Goal: Browse casually

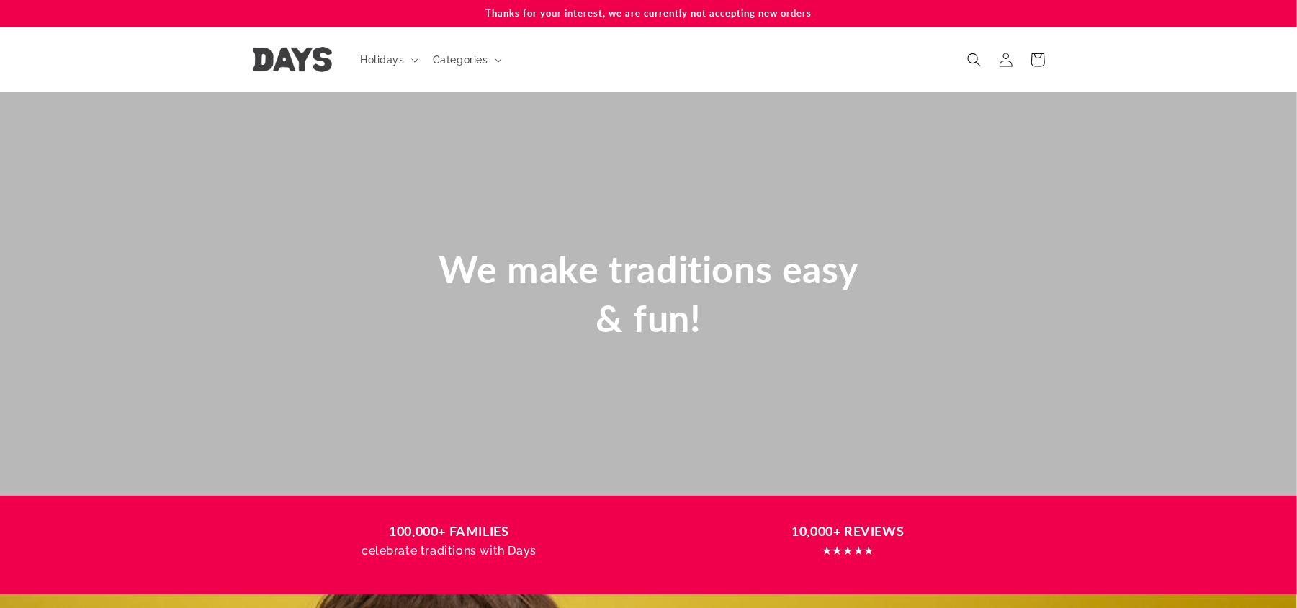
scroll to position [0, 1297]
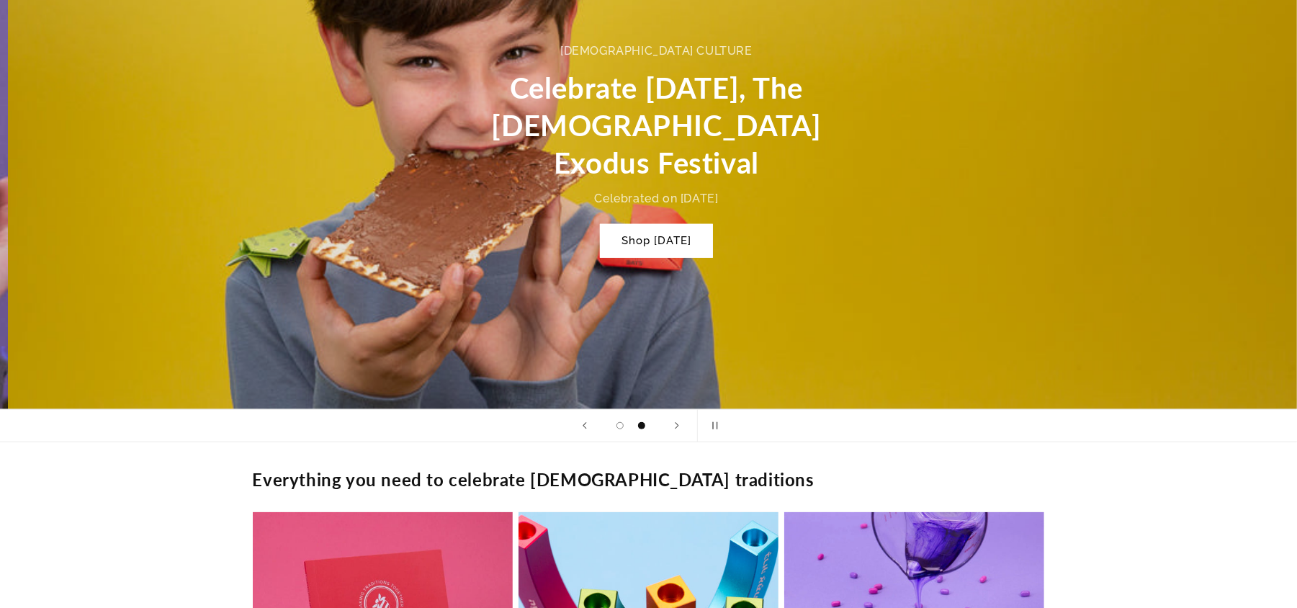
scroll to position [0, 1297]
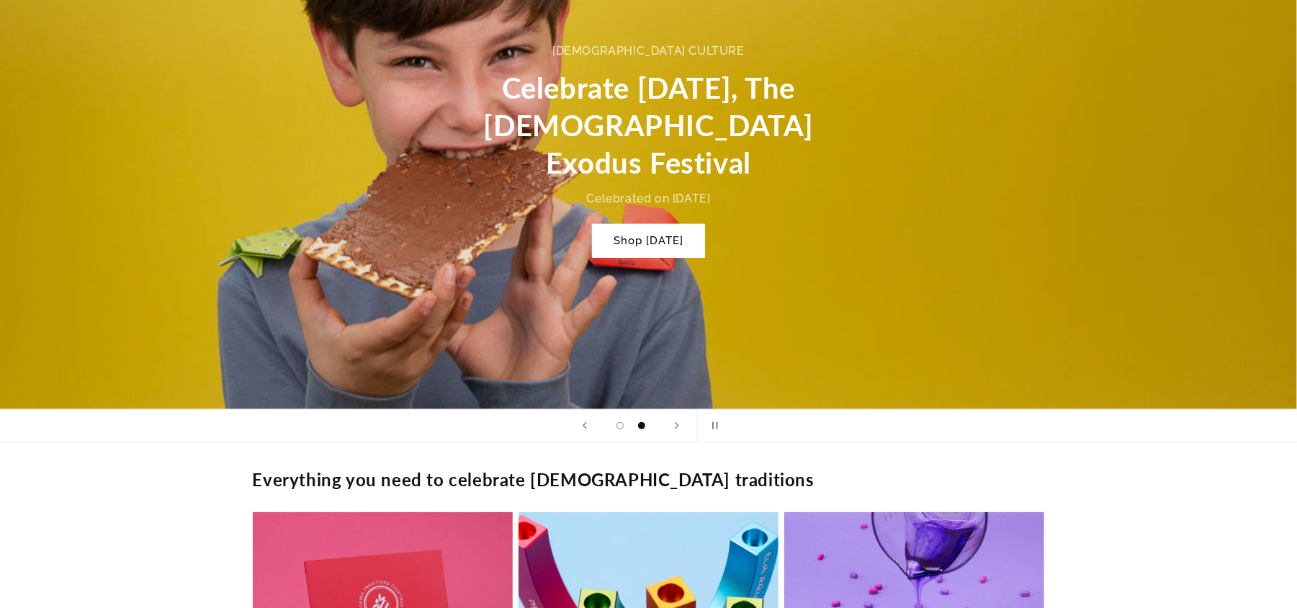
click at [94, 279] on div "2 of 2" at bounding box center [648, 150] width 1297 height 518
